Goal: Task Accomplishment & Management: Manage account settings

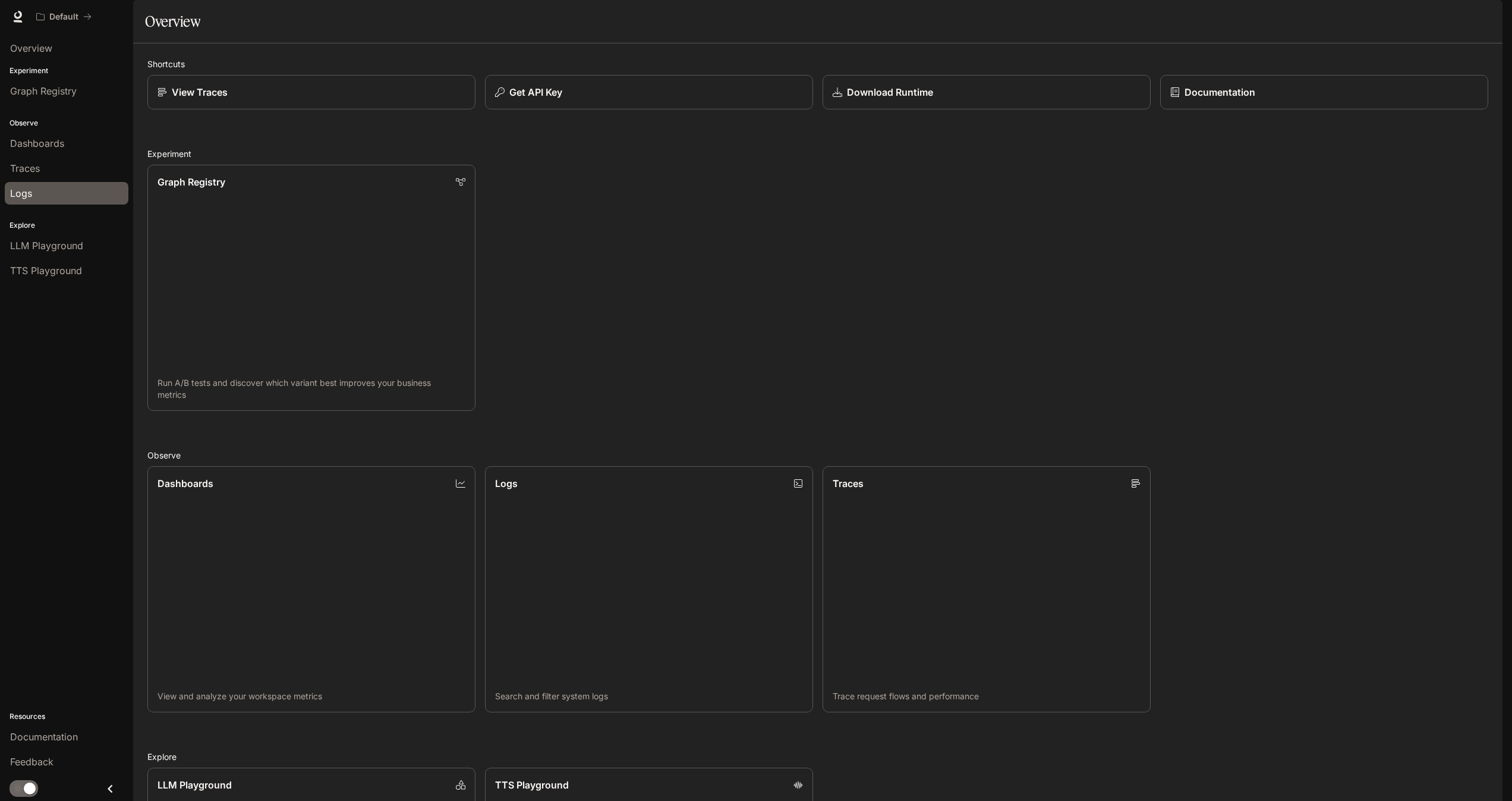
click at [30, 188] on span "Logs" at bounding box center [21, 193] width 22 height 14
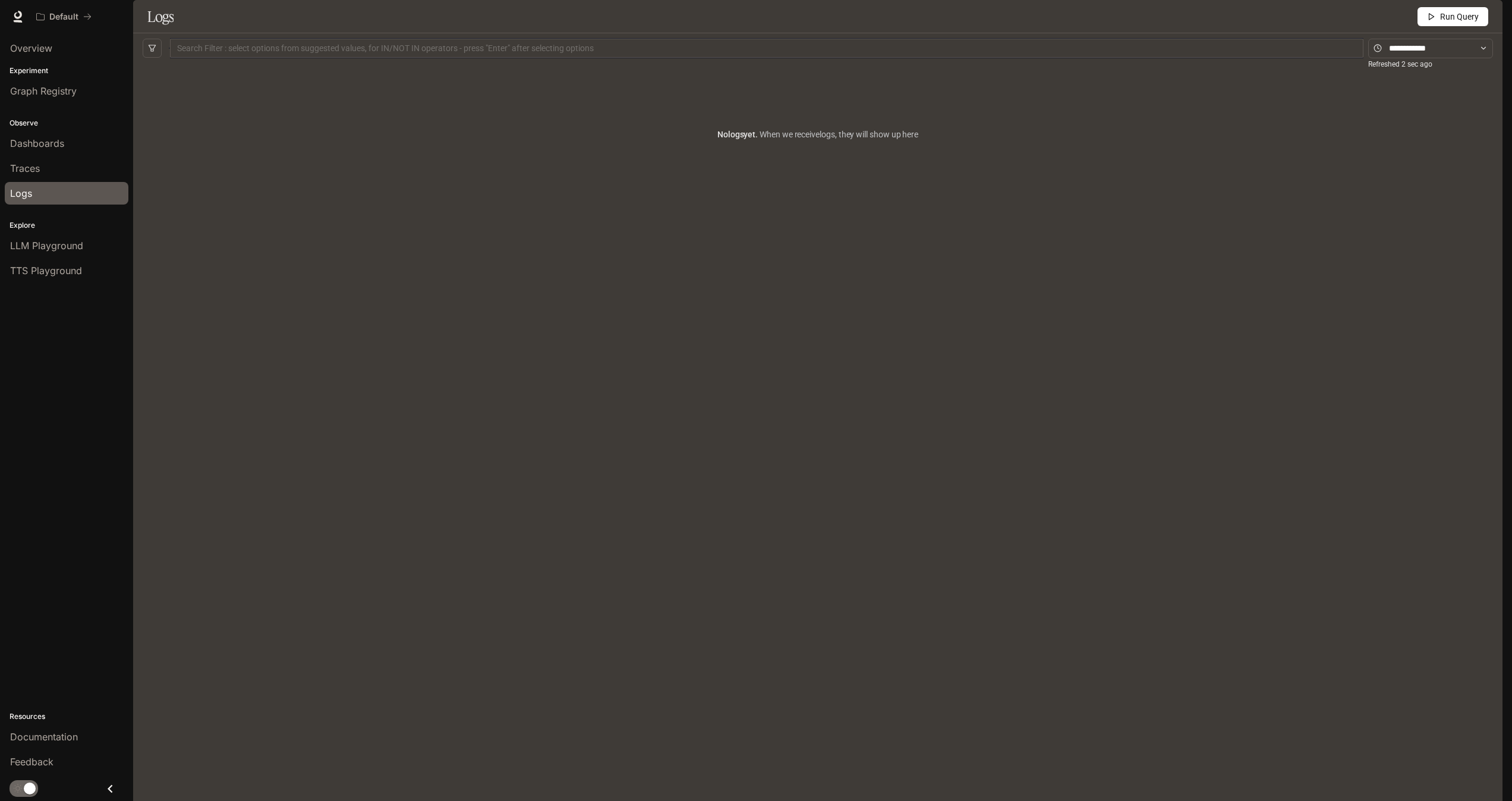
click at [1478, 11] on button "button" at bounding box center [1486, 17] width 24 height 24
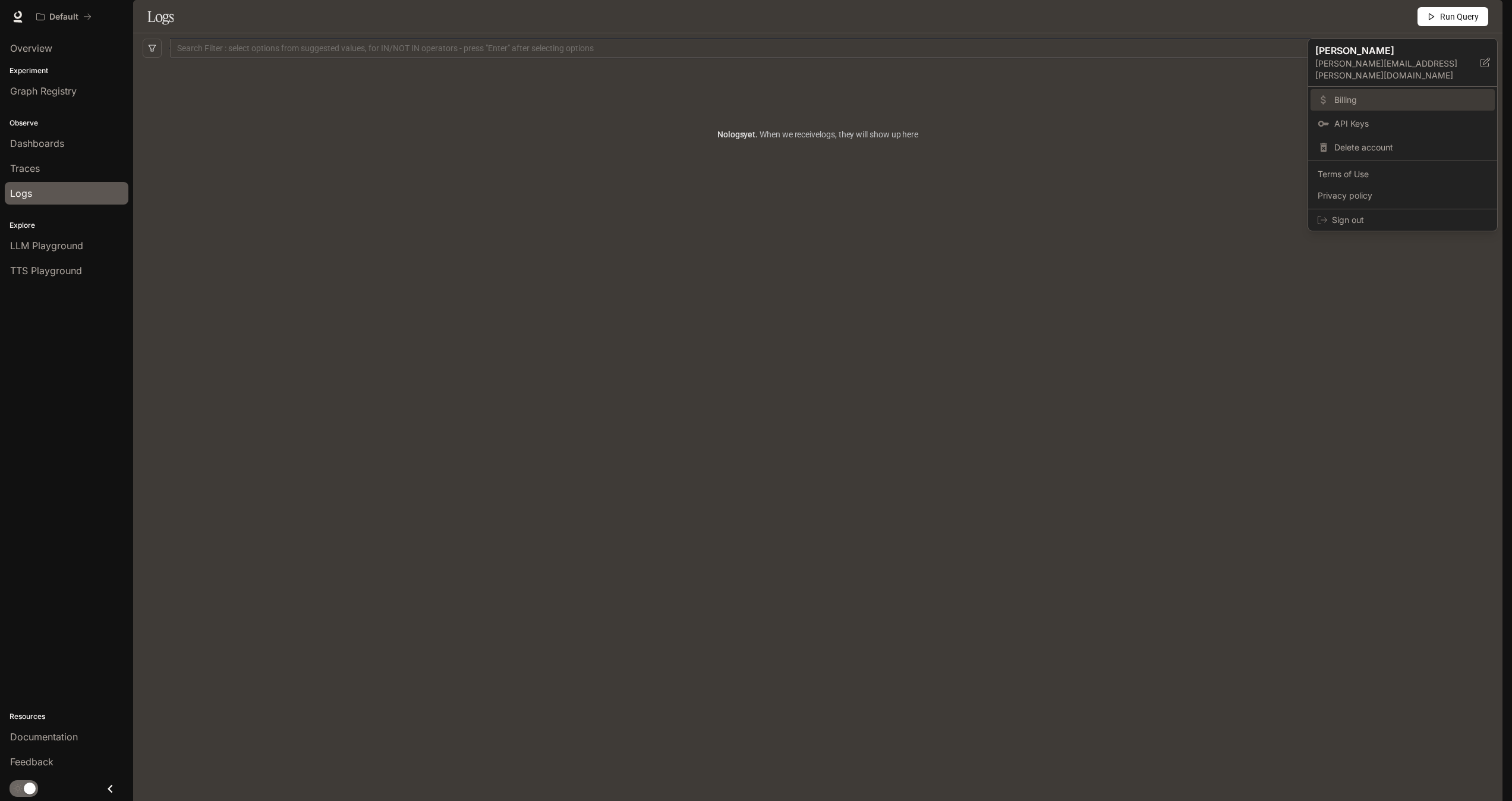
click at [1370, 94] on span "Billing" at bounding box center [1411, 100] width 153 height 12
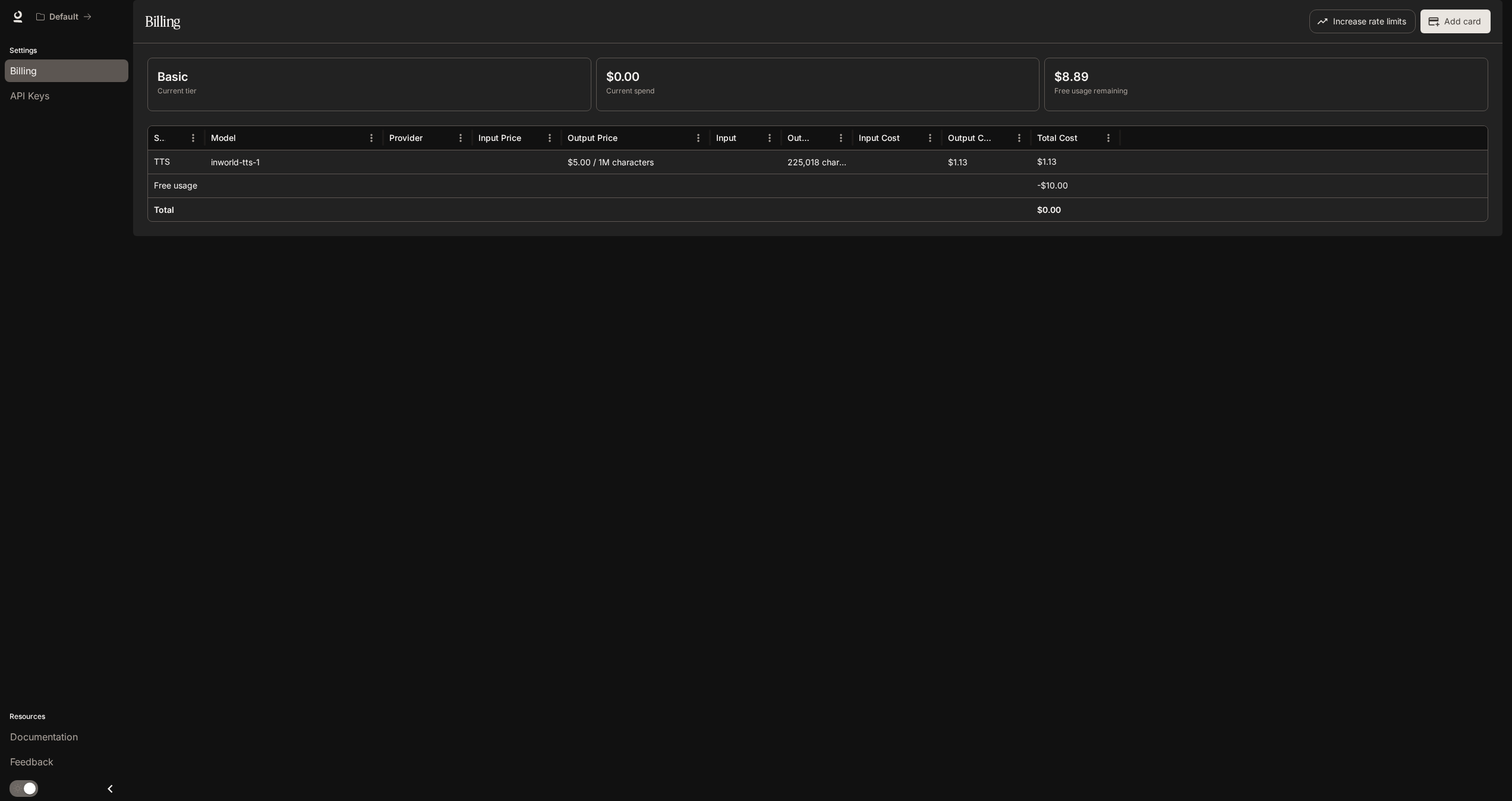
click at [16, 14] on icon at bounding box center [18, 14] width 7 height 8
